Goal: Transaction & Acquisition: Book appointment/travel/reservation

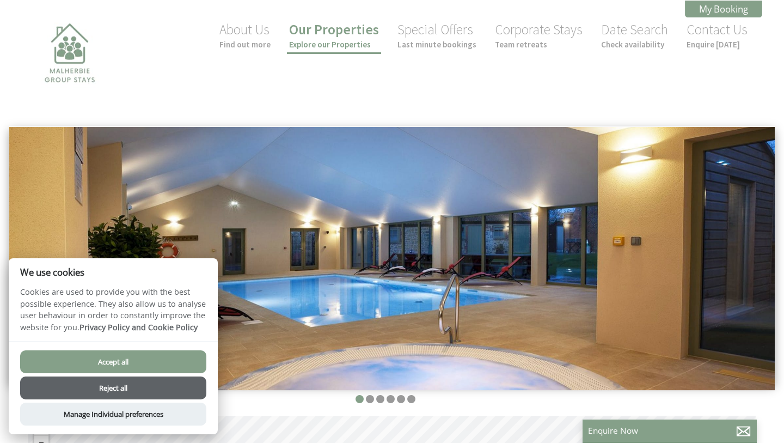
click at [348, 31] on link "Our Properties Explore our Properties" at bounding box center [334, 35] width 90 height 29
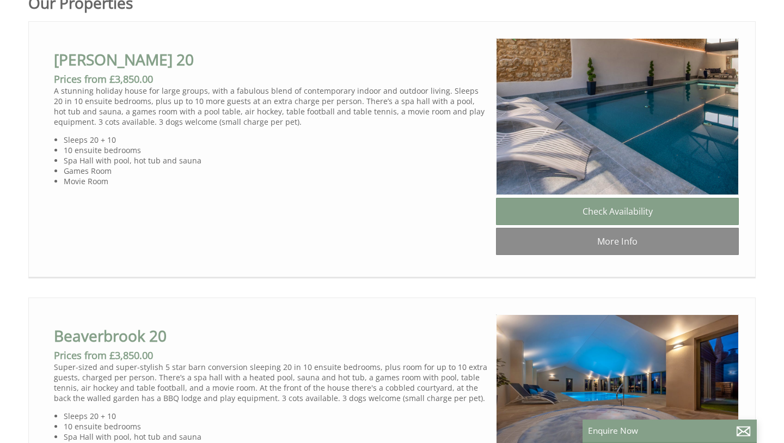
scroll to position [598, 0]
click at [113, 62] on link "[PERSON_NAME] 20" at bounding box center [124, 58] width 140 height 21
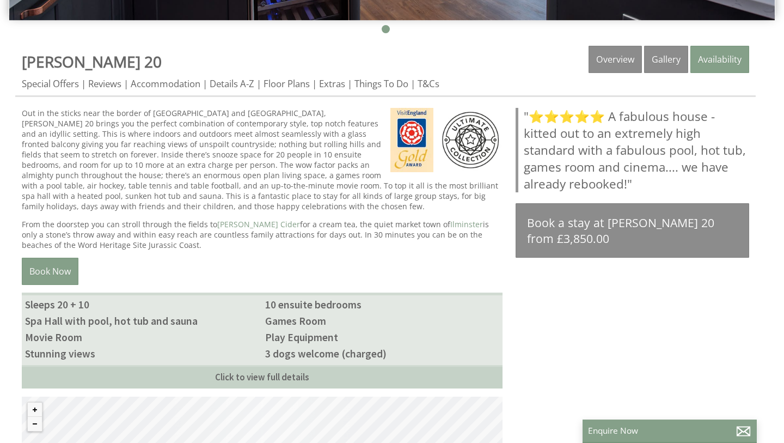
scroll to position [369, 0]
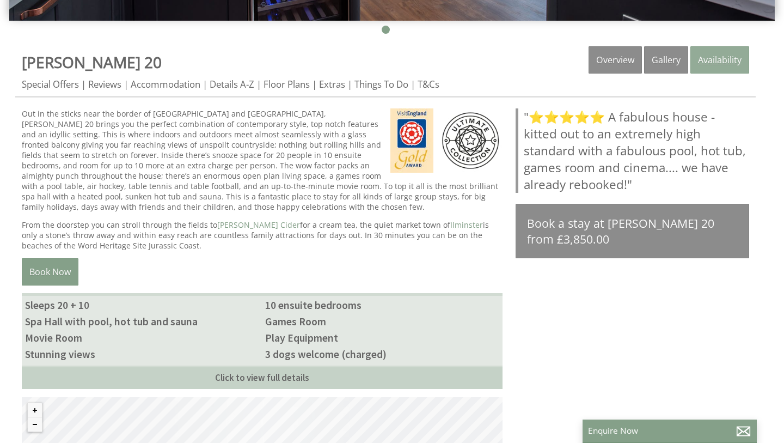
click at [716, 60] on link "Availability" at bounding box center [719, 59] width 59 height 27
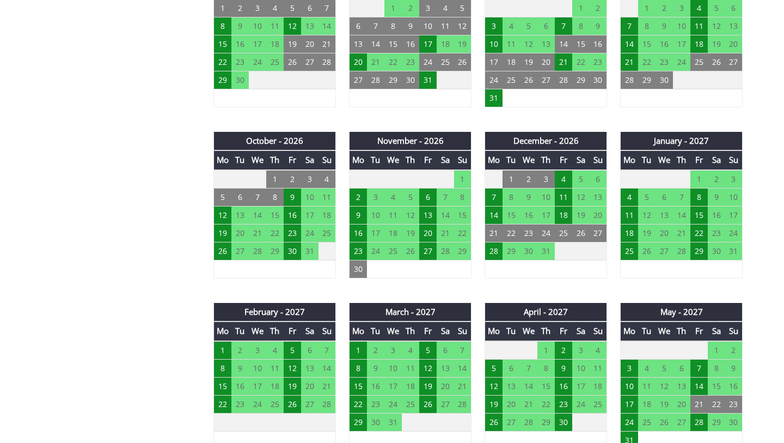
scroll to position [862, 0]
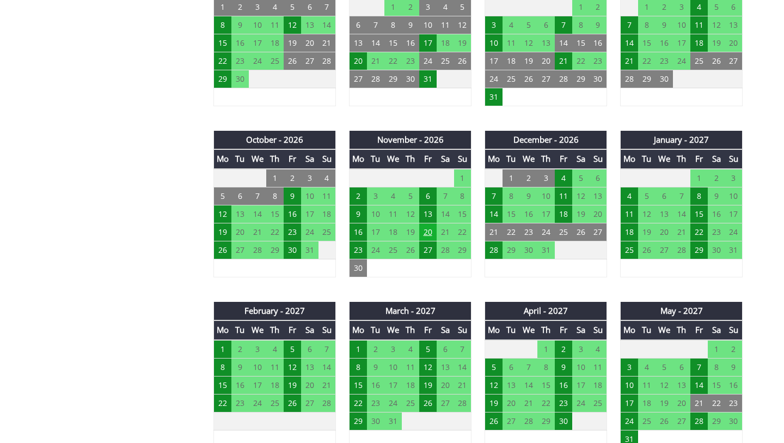
click at [426, 232] on td "20" at bounding box center [427, 232] width 17 height 18
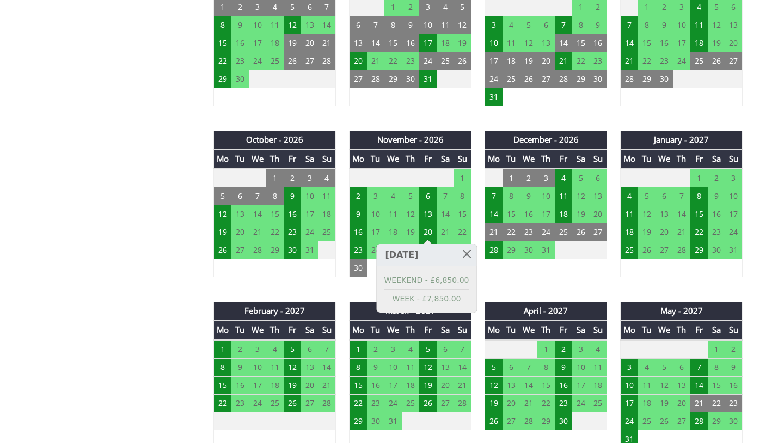
click at [188, 217] on div "Properties [PERSON_NAME] 20 Overview Gallery Availability Special Offers Review…" at bounding box center [385, 99] width 740 height 1090
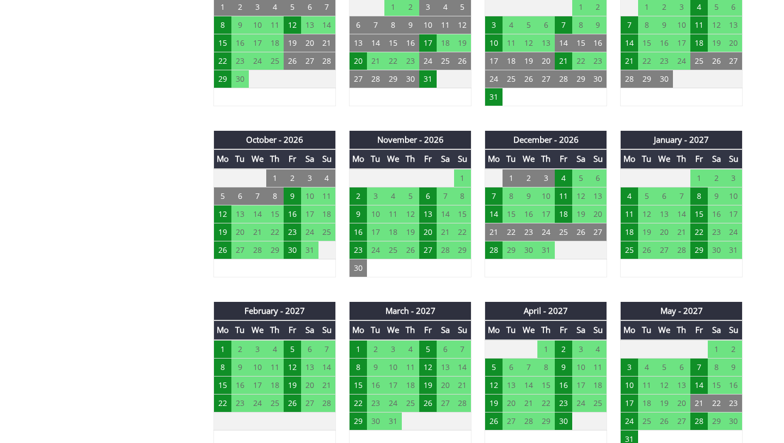
scroll to position [369, 0]
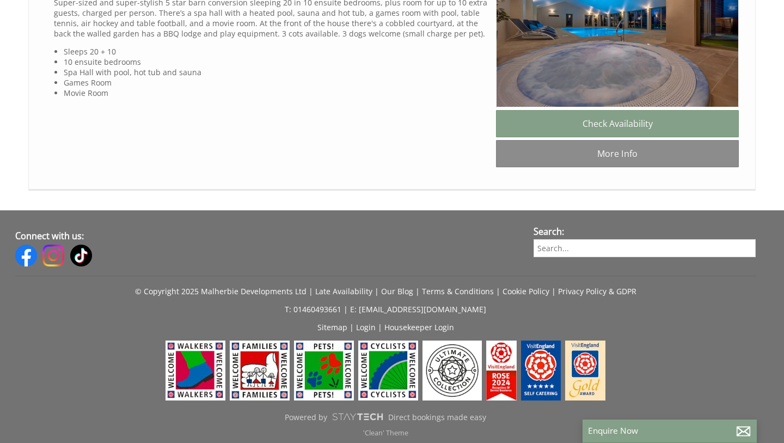
scroll to position [963, 0]
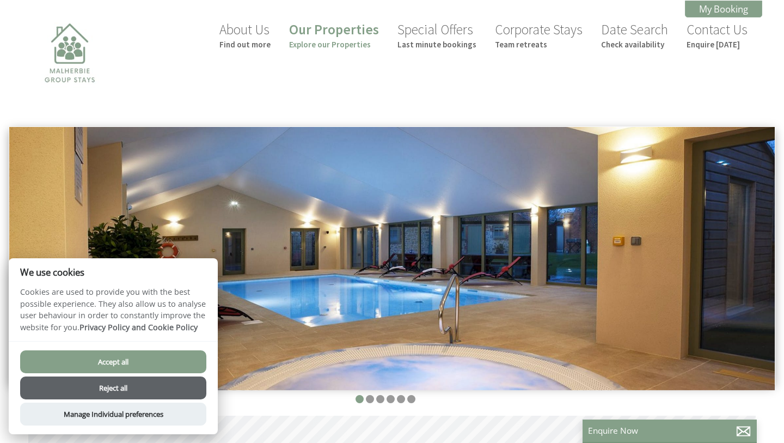
scroll to position [0, 10]
